Goal: Task Accomplishment & Management: Manage account settings

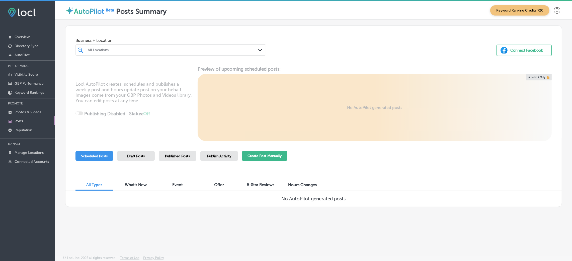
click at [260, 159] on button "Create Post Manually" at bounding box center [264, 156] width 45 height 10
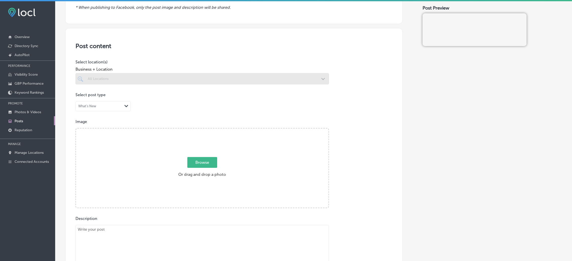
scroll to position [75, 0]
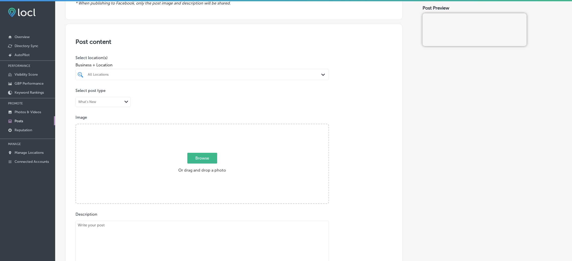
click at [191, 76] on div "All Locations" at bounding box center [205, 74] width 234 height 4
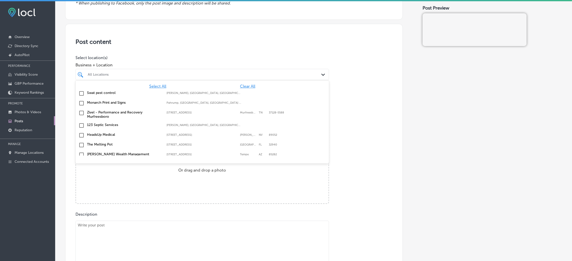
click at [239, 83] on div "Select All Clear All Swat pest control Gilliam, LA, USA | Hosston, LA, USA | Ea…" at bounding box center [201, 117] width 253 height 75
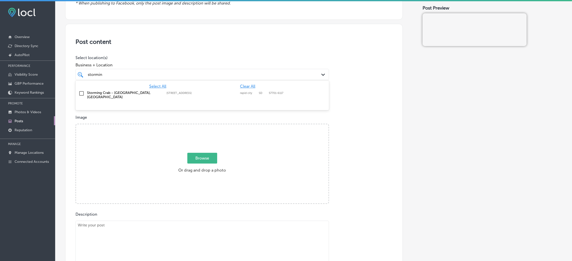
click at [253, 98] on div "Storming Crab - Rapid City, SD 1756 eglin st, rapid city, SD, 57701-6117 1756 e…" at bounding box center [201, 95] width 253 height 13
type input "stormin"
click at [327, 113] on div "Post content Select location(s) Business + Location stormin stormin Path Create…" at bounding box center [233, 182] width 337 height 317
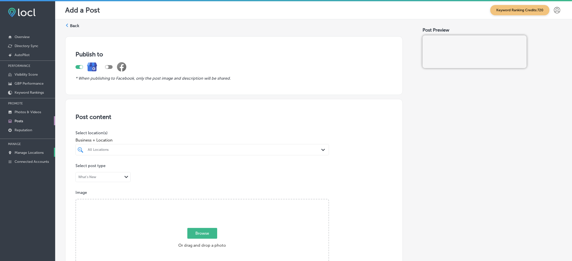
click at [16, 154] on p "Manage Locations" at bounding box center [29, 153] width 29 height 4
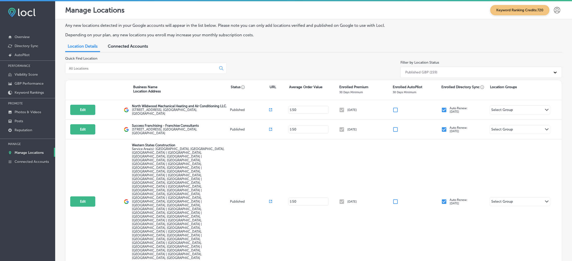
drag, startPoint x: 117, startPoint y: 73, endPoint x: 118, endPoint y: 68, distance: 5.2
click at [117, 73] on div at bounding box center [145, 68] width 161 height 11
click at [118, 68] on input at bounding box center [141, 68] width 147 height 5
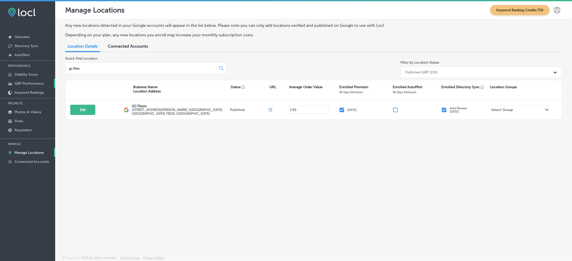
type input "gc floo"
click at [24, 83] on p "GBP Performance" at bounding box center [29, 83] width 29 height 4
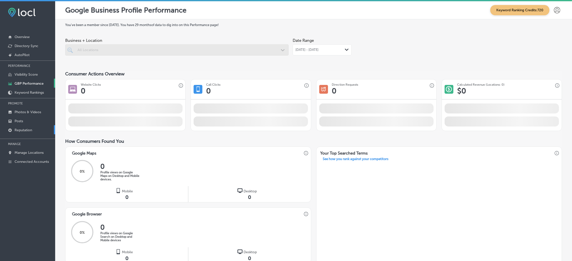
click at [28, 133] on link "Reputation" at bounding box center [27, 129] width 55 height 9
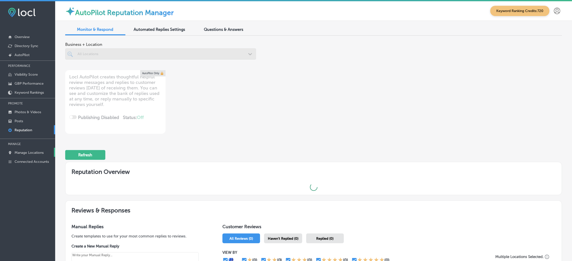
click at [31, 150] on link "Manage Locations" at bounding box center [27, 152] width 55 height 9
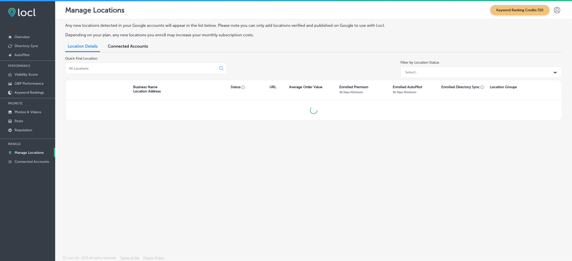
click at [88, 73] on div at bounding box center [145, 68] width 161 height 11
click at [91, 66] on input at bounding box center [141, 68] width 147 height 5
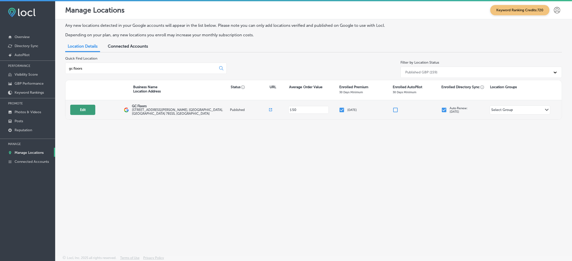
type input "gc floors"
click at [89, 111] on button "Edit" at bounding box center [82, 110] width 25 height 10
select select "US"
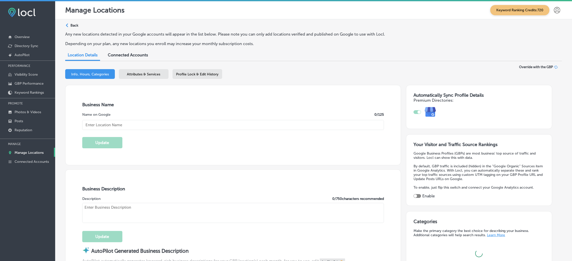
type input "GC Floors"
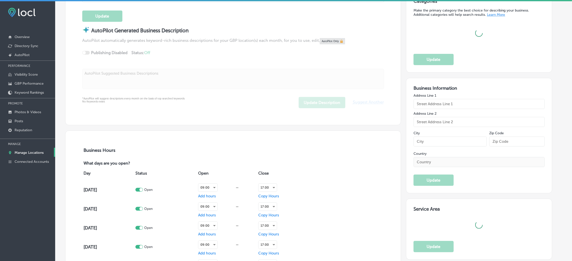
type input "[STREET_ADDRESS][PERSON_NAME]"
type input "Seguin"
type input "78155"
type input "US"
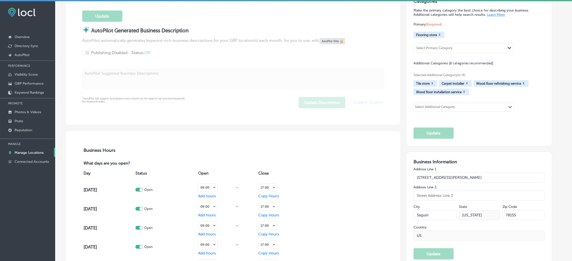
type input "[URL][DOMAIN_NAME]"
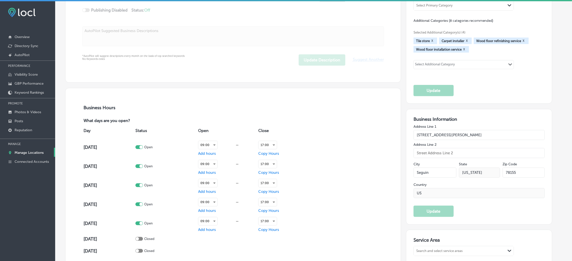
checkbox input "true"
type textarea "GC Floors is a family-owned flooring store in [GEOGRAPHIC_DATA], [GEOGRAPHIC_DA…"
type input "[PHONE_NUMBER]"
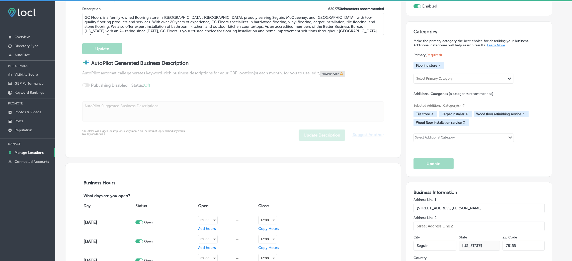
scroll to position [152, 0]
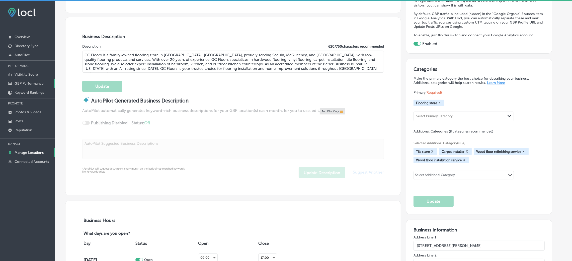
click at [30, 84] on p "GBP Performance" at bounding box center [29, 83] width 29 height 4
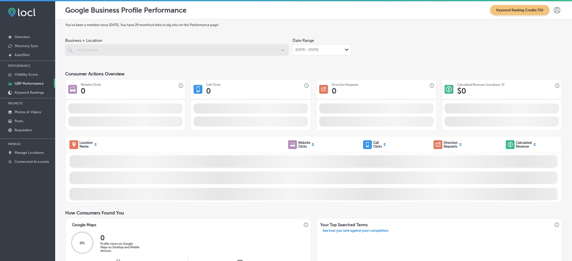
click at [317, 47] on div "[DATE] - [DATE] Path Created with Sketch." at bounding box center [321, 49] width 59 height 11
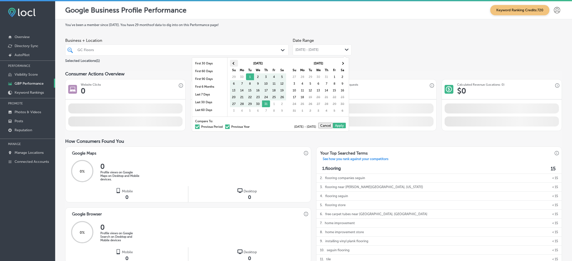
click at [234, 63] on span at bounding box center [233, 63] width 3 height 3
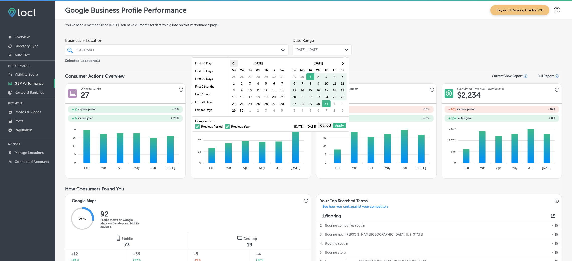
click at [236, 64] on th at bounding box center [234, 63] width 8 height 7
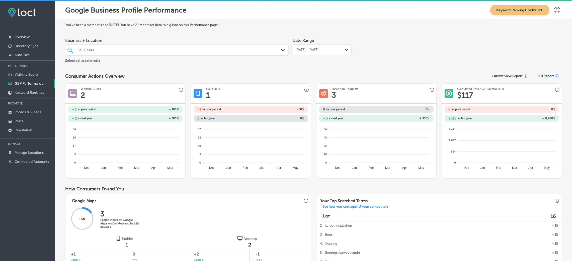
click at [312, 55] on div "[DATE] - [DATE] Path Created with Sketch." at bounding box center [321, 49] width 59 height 11
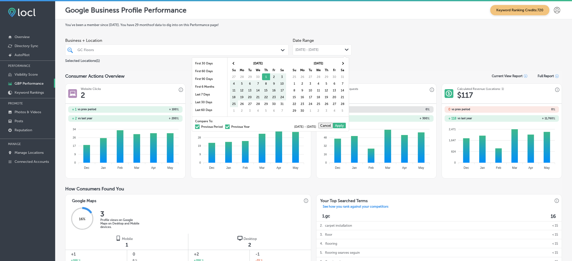
click at [347, 64] on div "[DATE] Su Mo Tu We Th Fr Sa 25 26 27 28 29 30 31 1 2 3 4 5 6 7 8 9 10 11 12 13 …" at bounding box center [318, 87] width 61 height 59
click at [346, 64] on th at bounding box center [342, 63] width 8 height 7
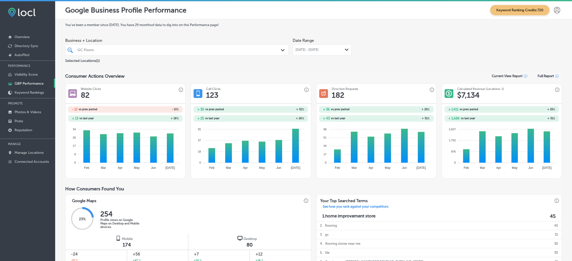
click at [313, 48] on span "[DATE] - [DATE]" at bounding box center [306, 50] width 23 height 4
click at [411, 48] on div "Business + Location GC Floors Path Created with Sketch. Selected Locations ( 1 …" at bounding box center [313, 50] width 496 height 28
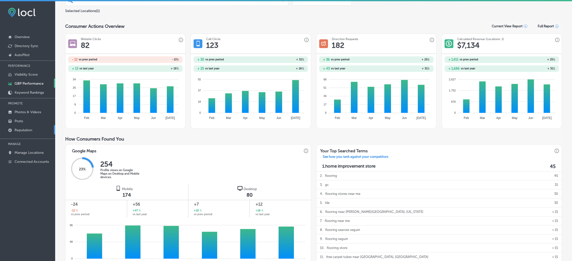
scroll to position [38, 0]
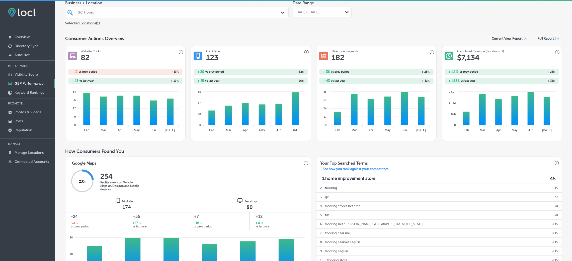
click at [28, 84] on p "GBP Performance" at bounding box center [29, 83] width 29 height 4
click at [184, 14] on div "GC Floors" at bounding box center [179, 12] width 204 height 4
drag, startPoint x: 408, startPoint y: 25, endPoint x: 405, endPoint y: 29, distance: 4.9
click at [406, 28] on div "You've been a member since [DATE] . You have 29 months of data to dig into on t…" at bounding box center [313, 229] width 496 height 489
click at [232, 16] on div "GC Floors Path Created with Sketch." at bounding box center [176, 12] width 223 height 11
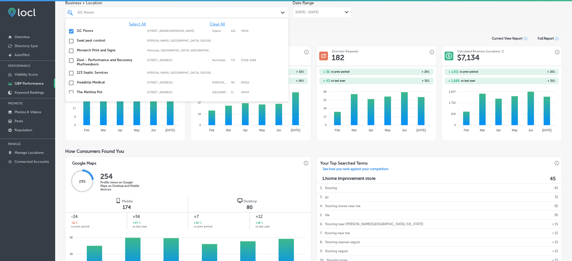
click at [372, 31] on div "You've been a member since [DATE] . You have 29 months of data to dig into on t…" at bounding box center [313, 229] width 496 height 489
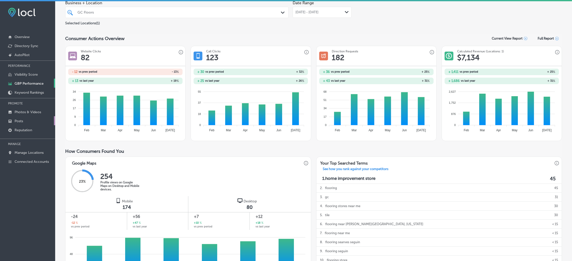
click at [28, 123] on link "Posts" at bounding box center [27, 120] width 55 height 9
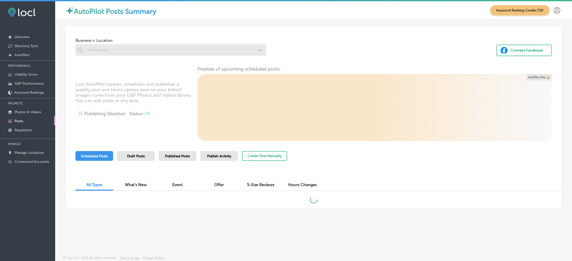
click at [98, 54] on div at bounding box center [170, 49] width 190 height 11
click at [113, 46] on div at bounding box center [170, 49] width 190 height 11
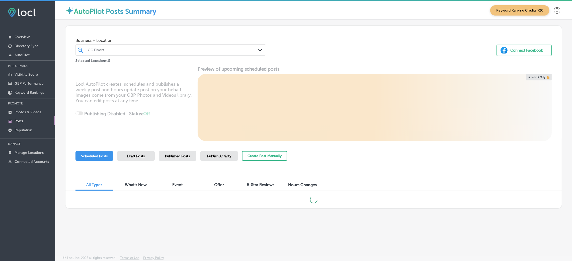
click at [138, 48] on div "GC Floors" at bounding box center [173, 50] width 171 height 4
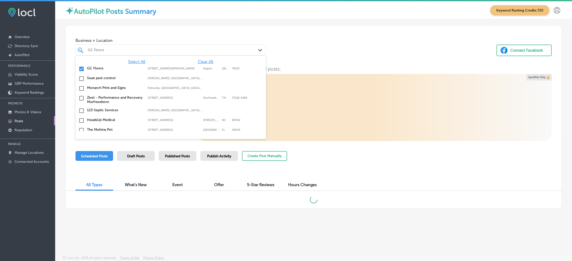
click at [138, 48] on div "GC Floors" at bounding box center [173, 50] width 171 height 4
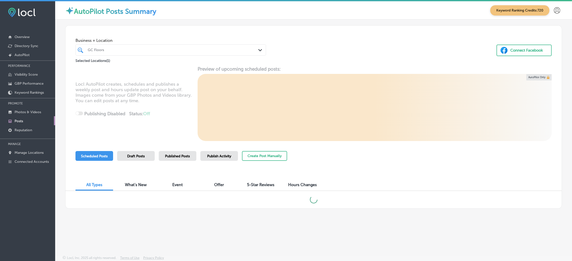
click at [138, 48] on div "GC Floors" at bounding box center [173, 50] width 171 height 4
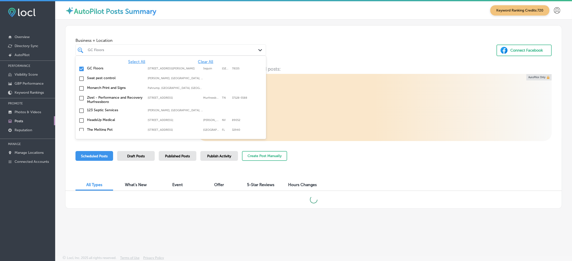
paste input "Southern Painting [GEOGRAPHIC_DATA]"
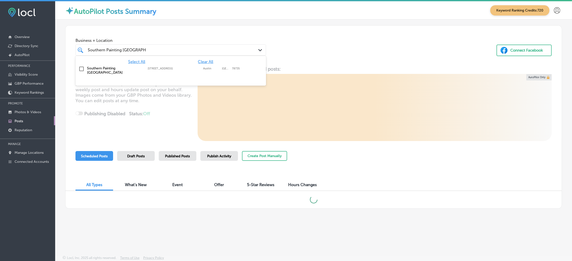
click at [102, 69] on label "Southern Painting [GEOGRAPHIC_DATA]" at bounding box center [115, 70] width 56 height 9
click at [291, 58] on div "Business + Location option [STREET_ADDRESS]. [STREET_ADDRESS]. 2 results availa…" at bounding box center [313, 45] width 496 height 38
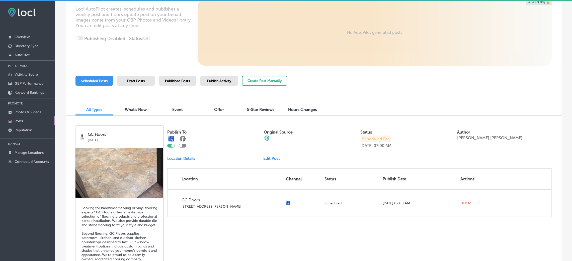
click at [224, 81] on span "Publish Activity" at bounding box center [219, 81] width 24 height 4
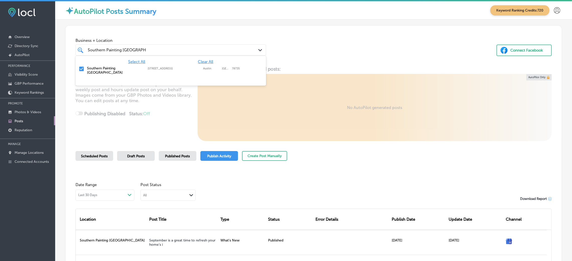
click at [122, 52] on input "Southern Painting [GEOGRAPHIC_DATA]" at bounding box center [117, 50] width 58 height 5
click at [200, 63] on span "Clear All" at bounding box center [205, 61] width 15 height 5
click at [173, 48] on div "Southern Painting [GEOGRAPHIC_DATA] South Southern Painting [GEOGRAPHIC_DATA] S…" at bounding box center [162, 50] width 150 height 7
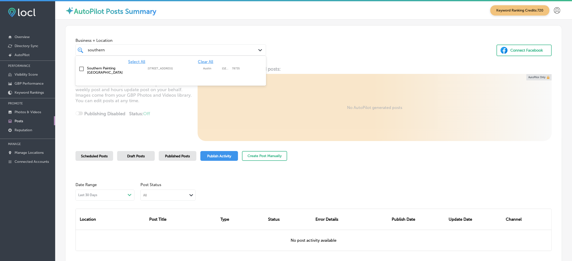
click at [176, 72] on div "[GEOGRAPHIC_DATA][STREET_ADDRESS][STREET_ADDRESS]" at bounding box center [170, 70] width 186 height 11
type input "southern"
click at [327, 50] on div "Business + Location option [STREET_ADDRESS]. [STREET_ADDRESS]. 2 results availa…" at bounding box center [313, 45] width 496 height 38
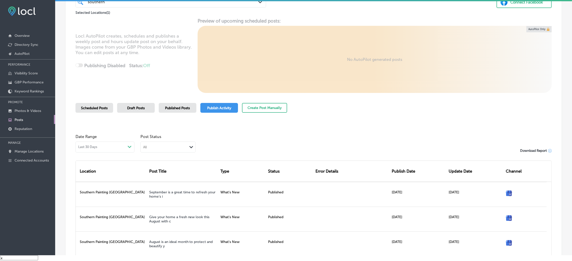
scroll to position [40, 0]
click at [88, 110] on span "Scheduled Posts" at bounding box center [94, 109] width 27 height 4
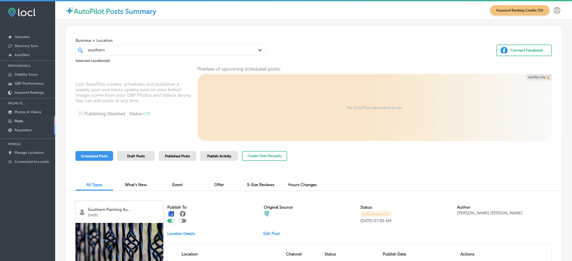
click at [26, 133] on link "Reputation" at bounding box center [27, 129] width 55 height 9
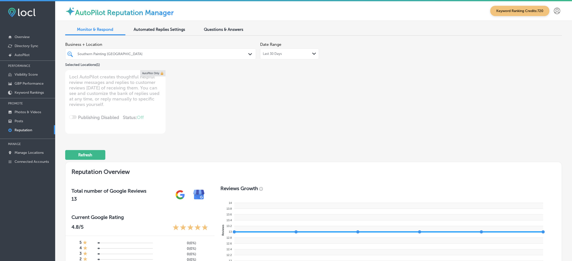
click at [163, 55] on div "Southern Painting [GEOGRAPHIC_DATA]" at bounding box center [162, 54] width 171 height 4
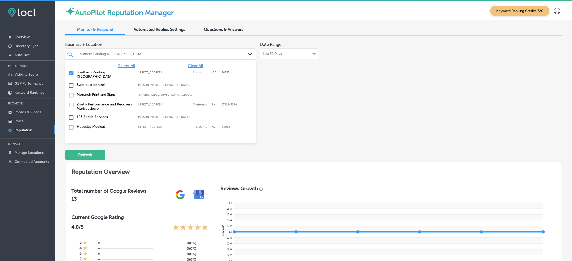
click at [188, 65] on span "Clear All" at bounding box center [195, 65] width 15 height 5
type textarea "x"
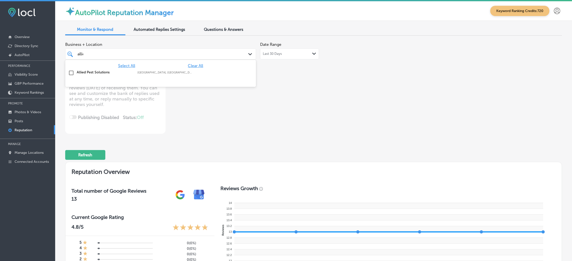
type input "allied"
click at [168, 73] on label "[GEOGRAPHIC_DATA], [GEOGRAPHIC_DATA], [GEOGRAPHIC_DATA] | [GEOGRAPHIC_DATA], [G…" at bounding box center [165, 72] width 56 height 3
type textarea "x"
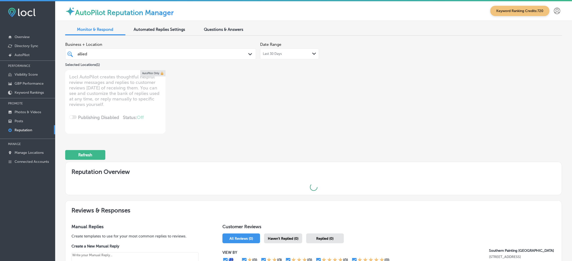
click at [218, 29] on span "Questions & Answers" at bounding box center [223, 29] width 39 height 5
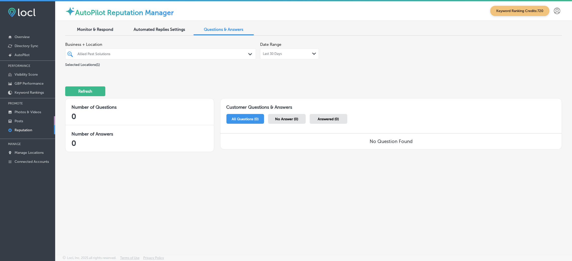
click at [29, 118] on link "Posts" at bounding box center [27, 120] width 55 height 9
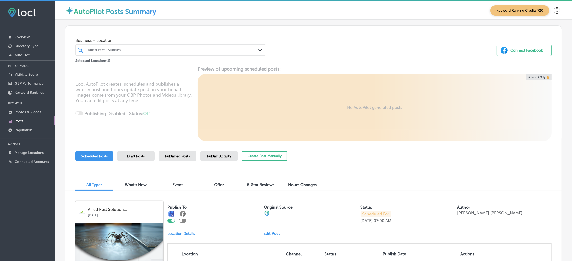
click at [0, 106] on p "PROMOTE" at bounding box center [27, 104] width 55 height 8
click at [275, 156] on button "Create Post Manually" at bounding box center [264, 156] width 45 height 10
